Goal: Task Accomplishment & Management: Manage account settings

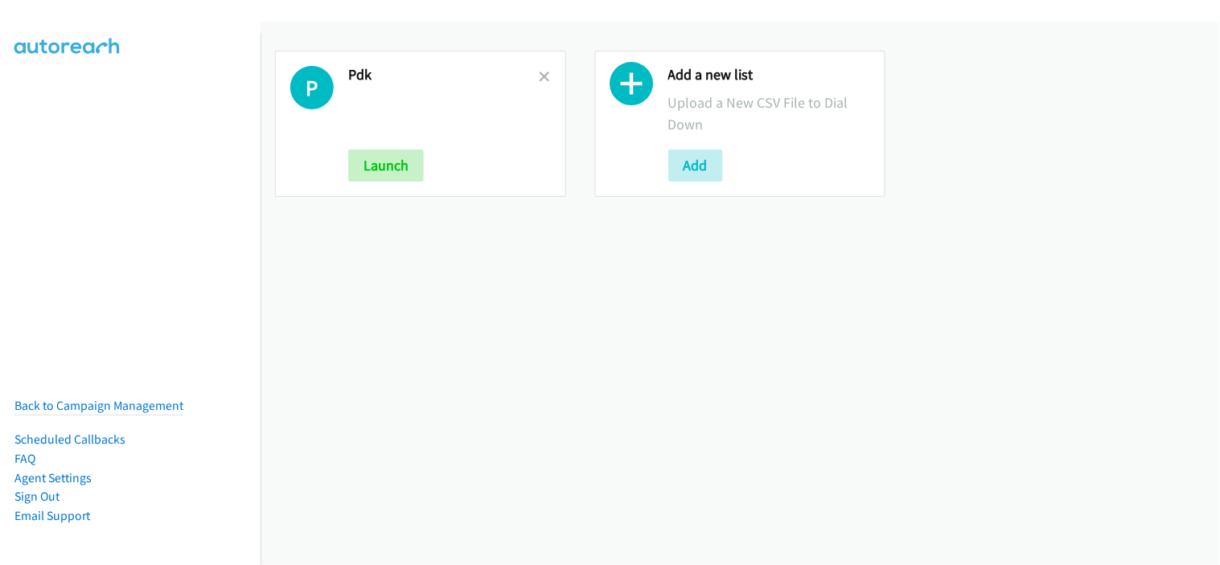
click at [542, 61] on div "P Pdk Launch" at bounding box center [420, 124] width 291 height 146
click at [540, 80] on icon at bounding box center [545, 77] width 11 height 11
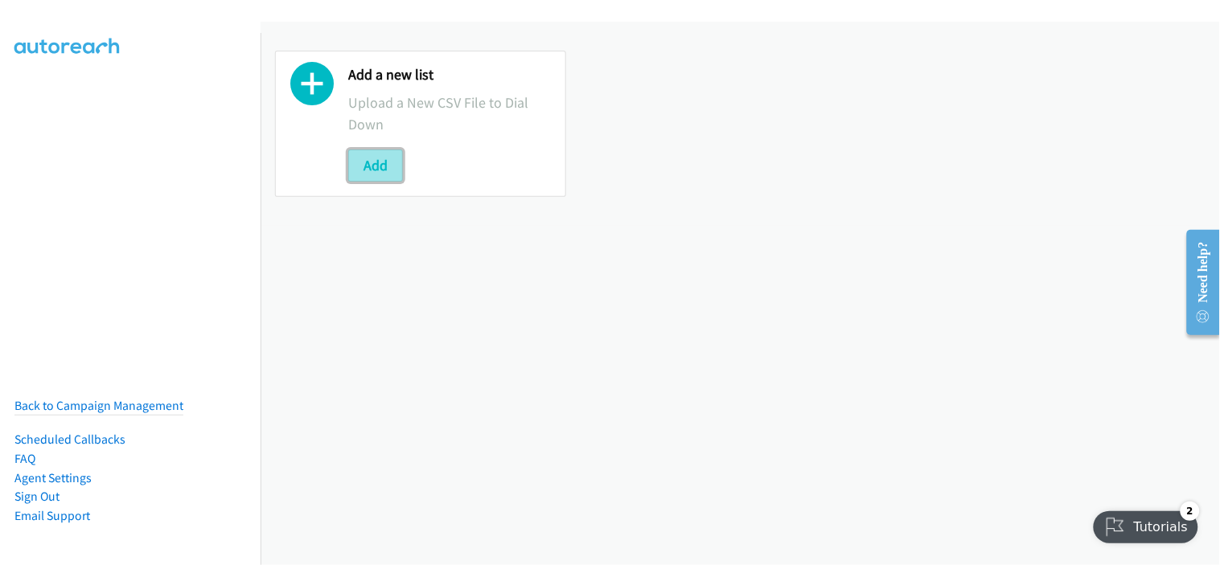
click at [384, 170] on button "Add" at bounding box center [375, 166] width 55 height 32
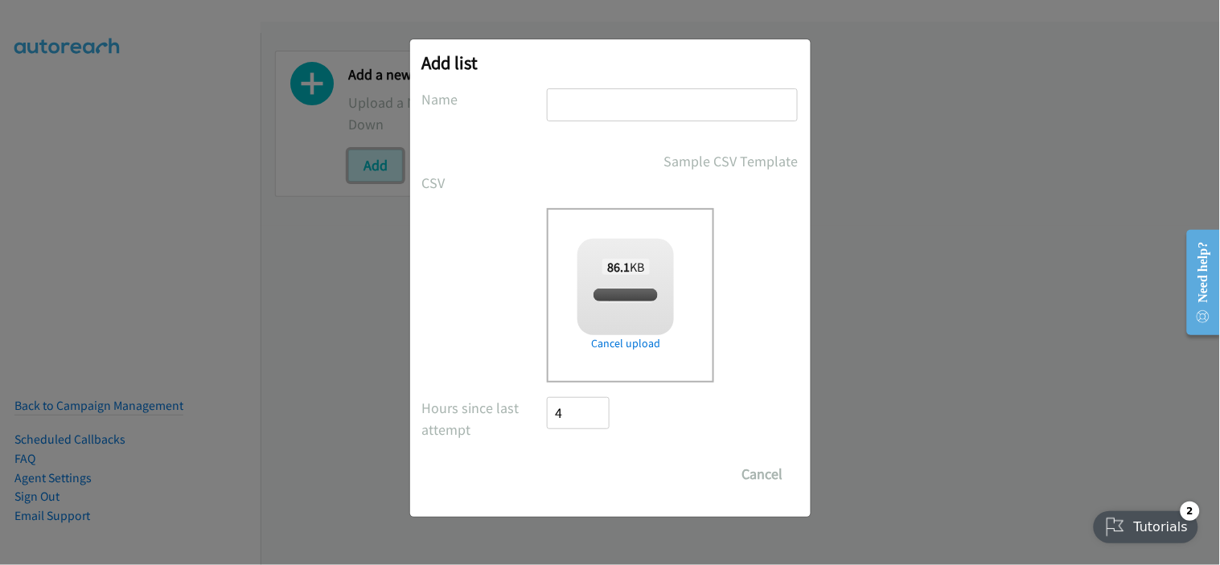
checkbox input "true"
click at [623, 110] on input "text" at bounding box center [672, 104] width 251 height 33
type input "pdk"
click at [571, 469] on input "Save List" at bounding box center [590, 474] width 84 height 32
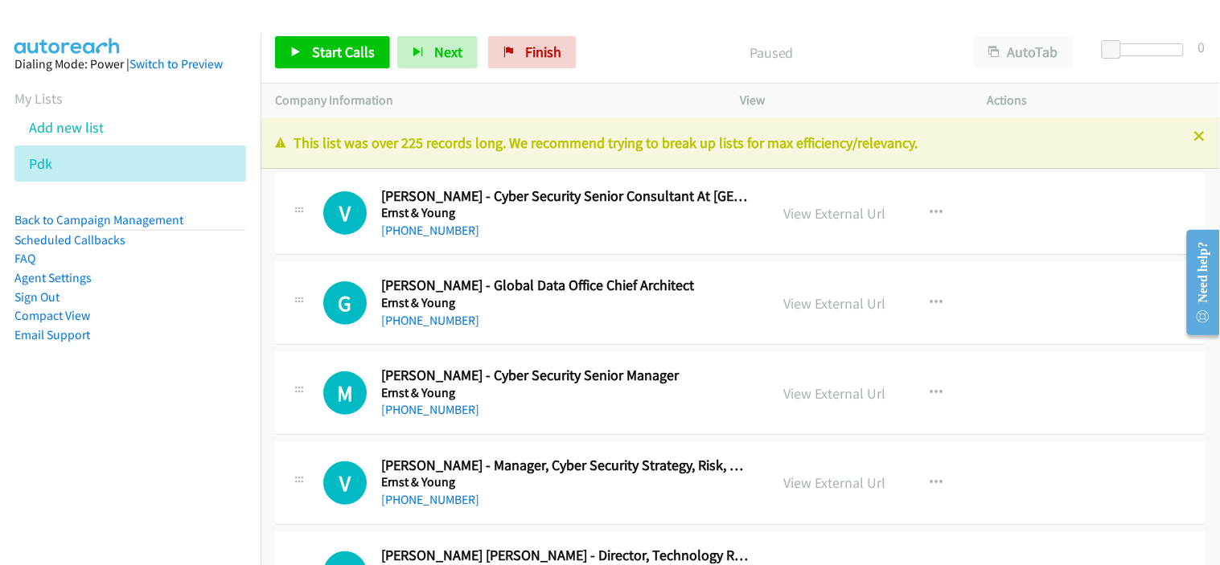
drag, startPoint x: 550, startPoint y: 238, endPoint x: 885, endPoint y: 375, distance: 362.1
click at [550, 238] on div "[PHONE_NUMBER]" at bounding box center [565, 230] width 368 height 19
drag, startPoint x: 569, startPoint y: 241, endPoint x: 281, endPoint y: 79, distance: 330.6
click at [569, 241] on div "V Callback Scheduled [PERSON_NAME] - Cyber Security Senior Consultant At Ey | I…" at bounding box center [740, 214] width 930 height 83
